Goal: Download file/media

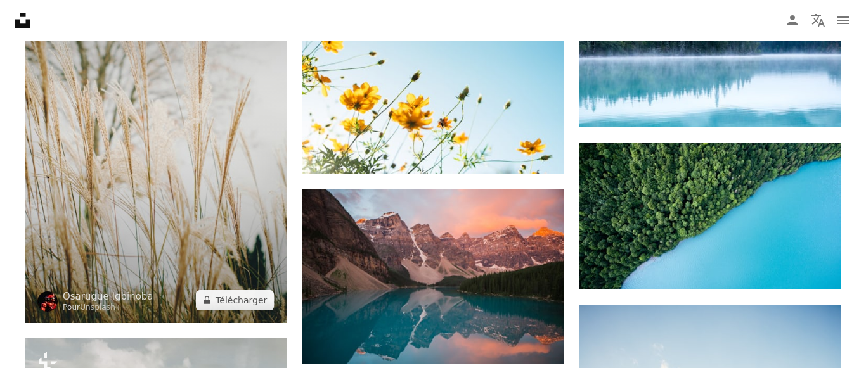
scroll to position [6921, 0]
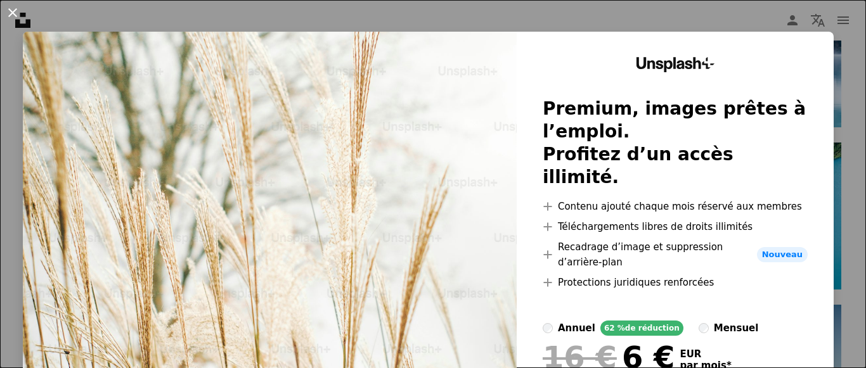
click at [16, 15] on button "An X shape" at bounding box center [12, 12] width 15 height 15
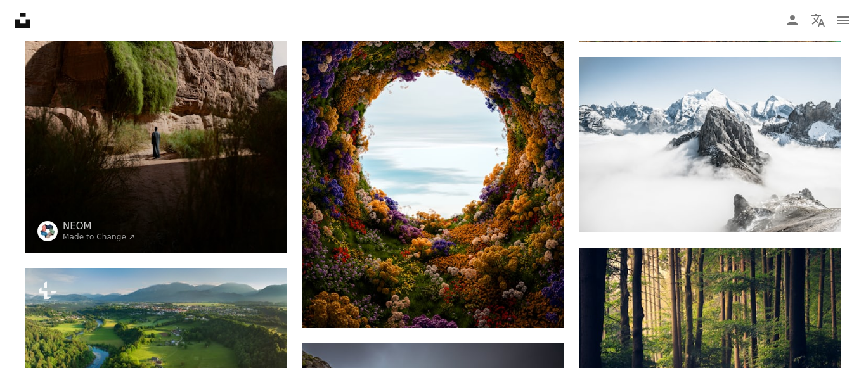
scroll to position [5240, 0]
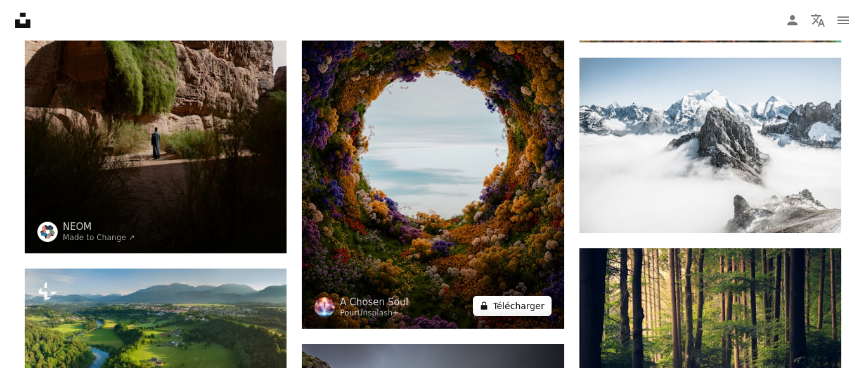
click at [489, 305] on icon "A lock" at bounding box center [484, 306] width 10 height 10
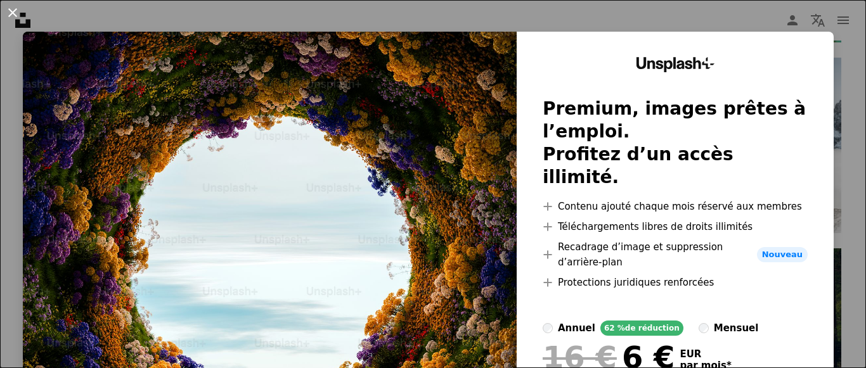
click at [11, 13] on button "An X shape" at bounding box center [12, 12] width 15 height 15
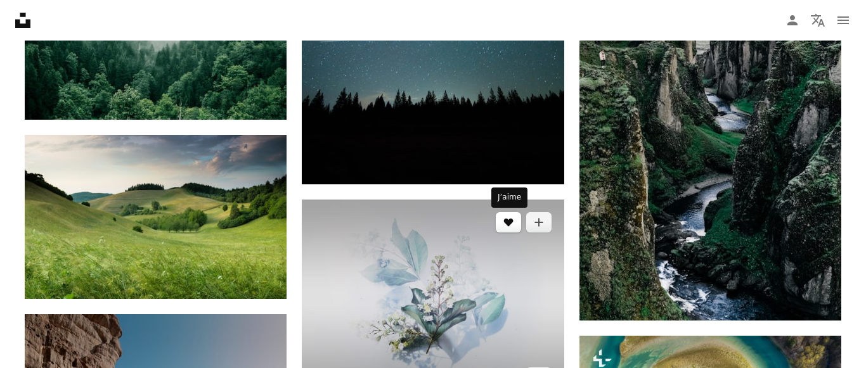
scroll to position [4851, 0]
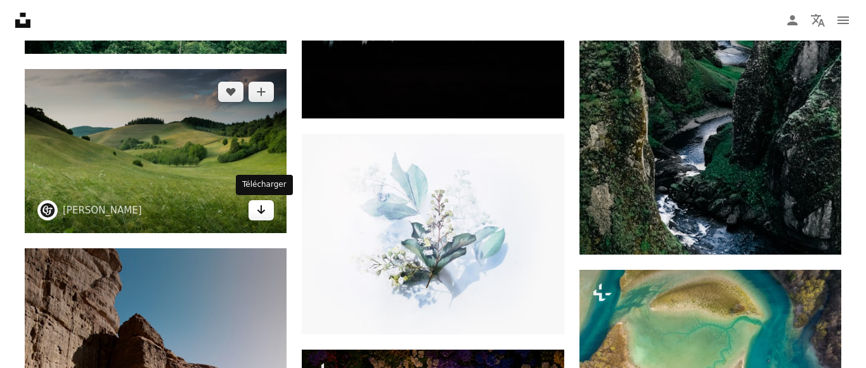
click at [262, 214] on icon "Télécharger" at bounding box center [261, 209] width 8 height 9
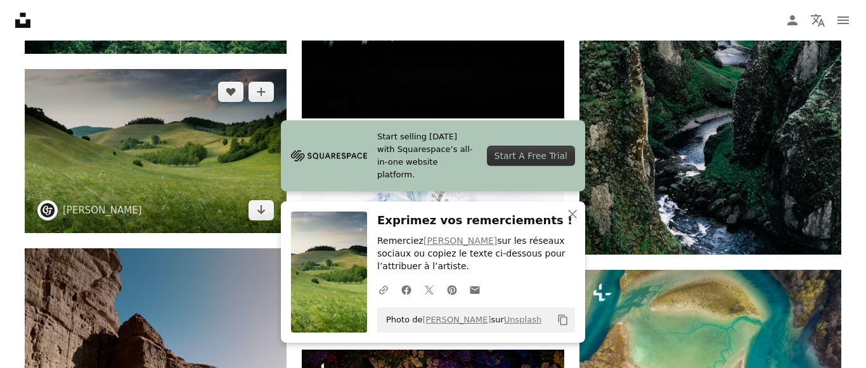
click at [233, 176] on img at bounding box center [156, 151] width 262 height 164
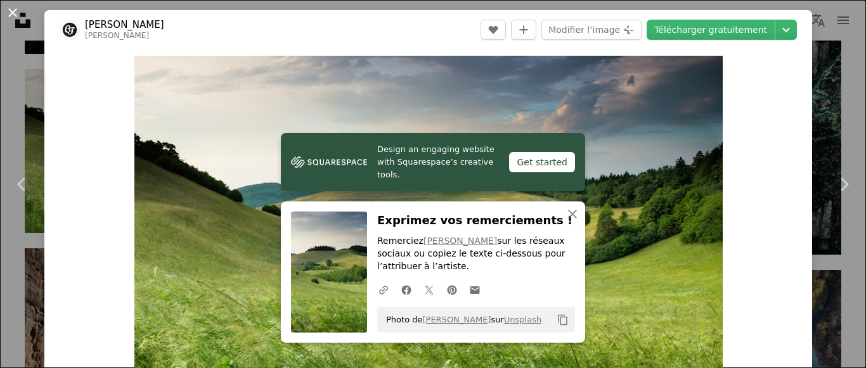
click at [11, 13] on button "An X shape" at bounding box center [12, 12] width 15 height 15
